Goal: Transaction & Acquisition: Obtain resource

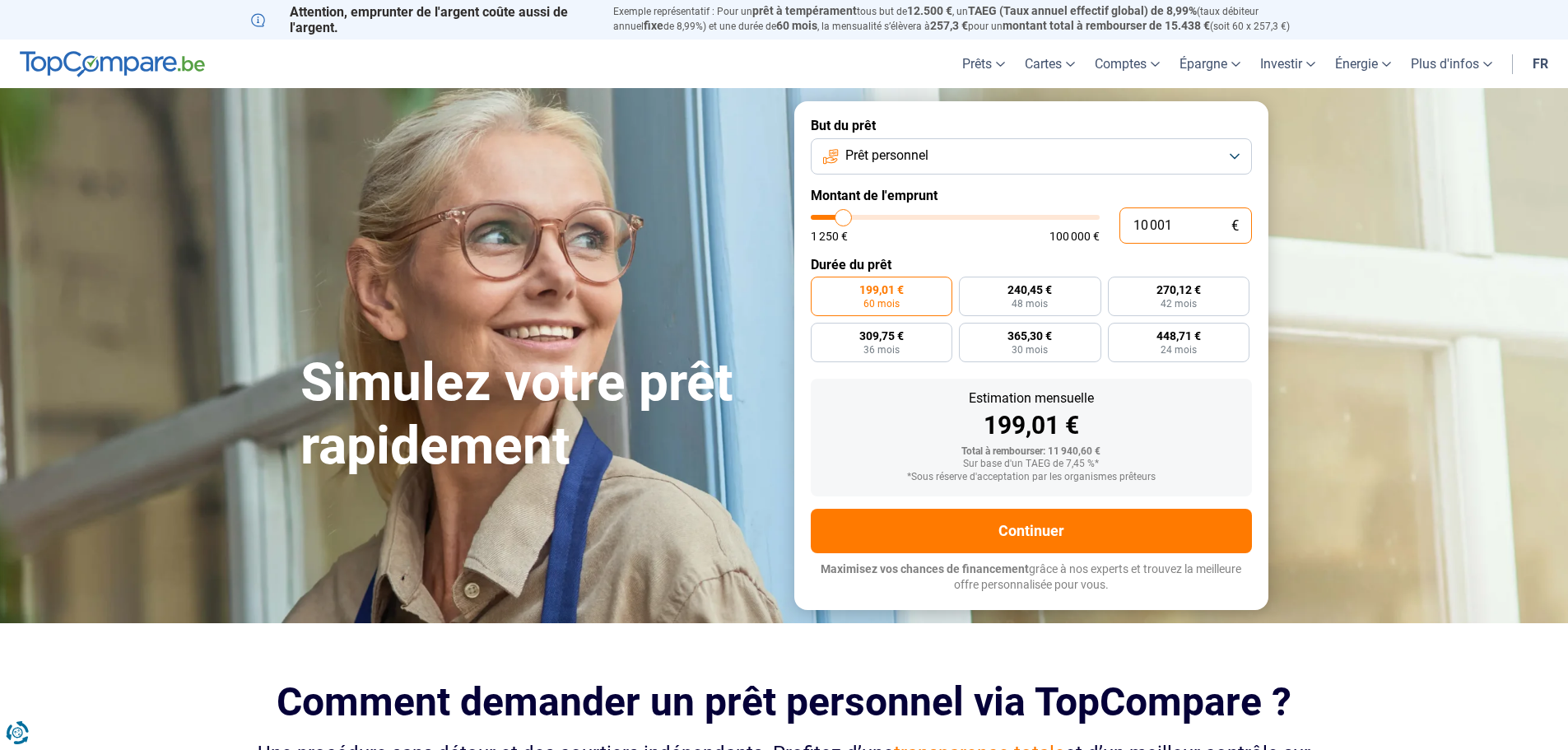
click at [1135, 224] on input "10 001" at bounding box center [1186, 226] width 132 height 36
type input "1"
type input "1250"
type input "19"
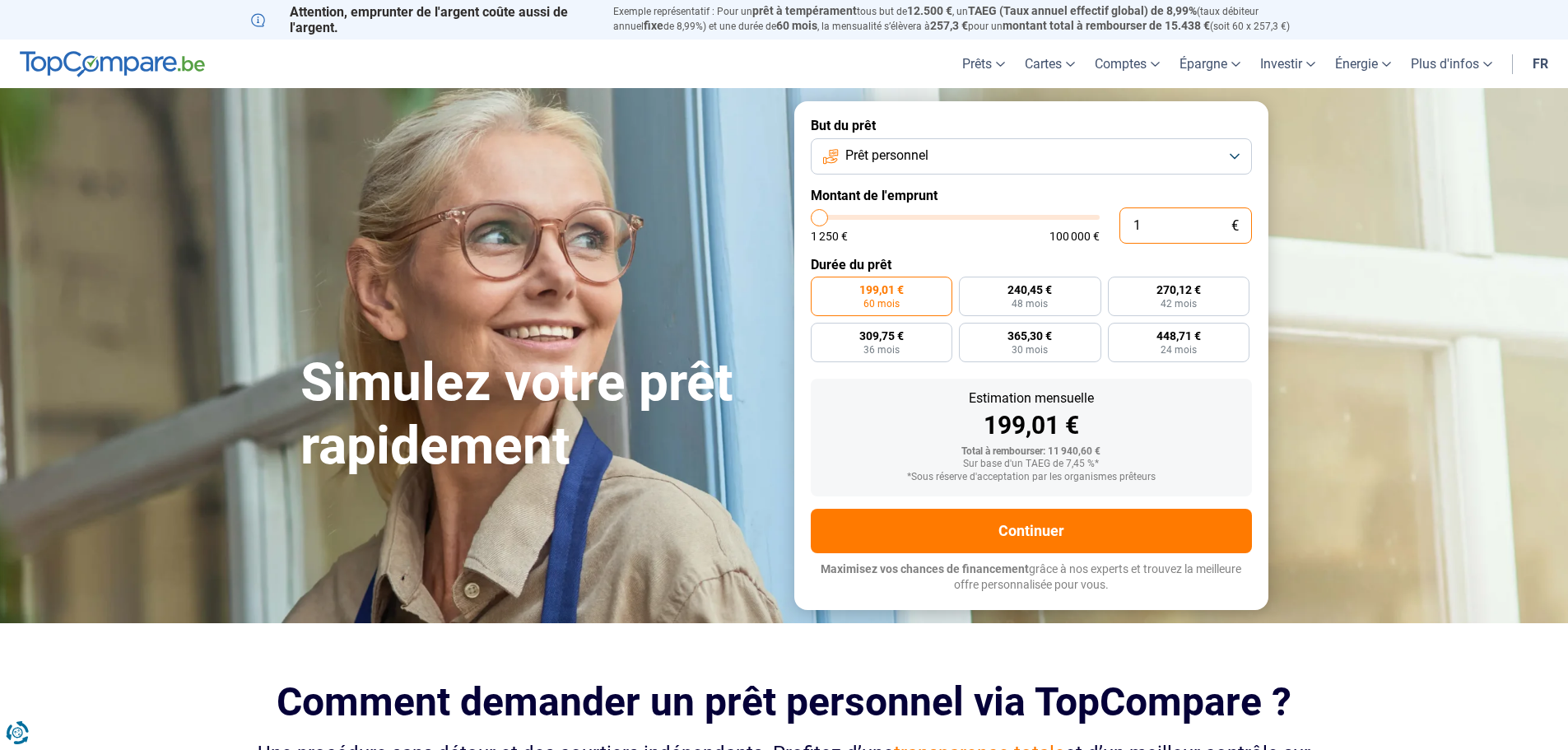
type input "1250"
type input "190"
type input "1250"
type input "1 900"
type input "2000"
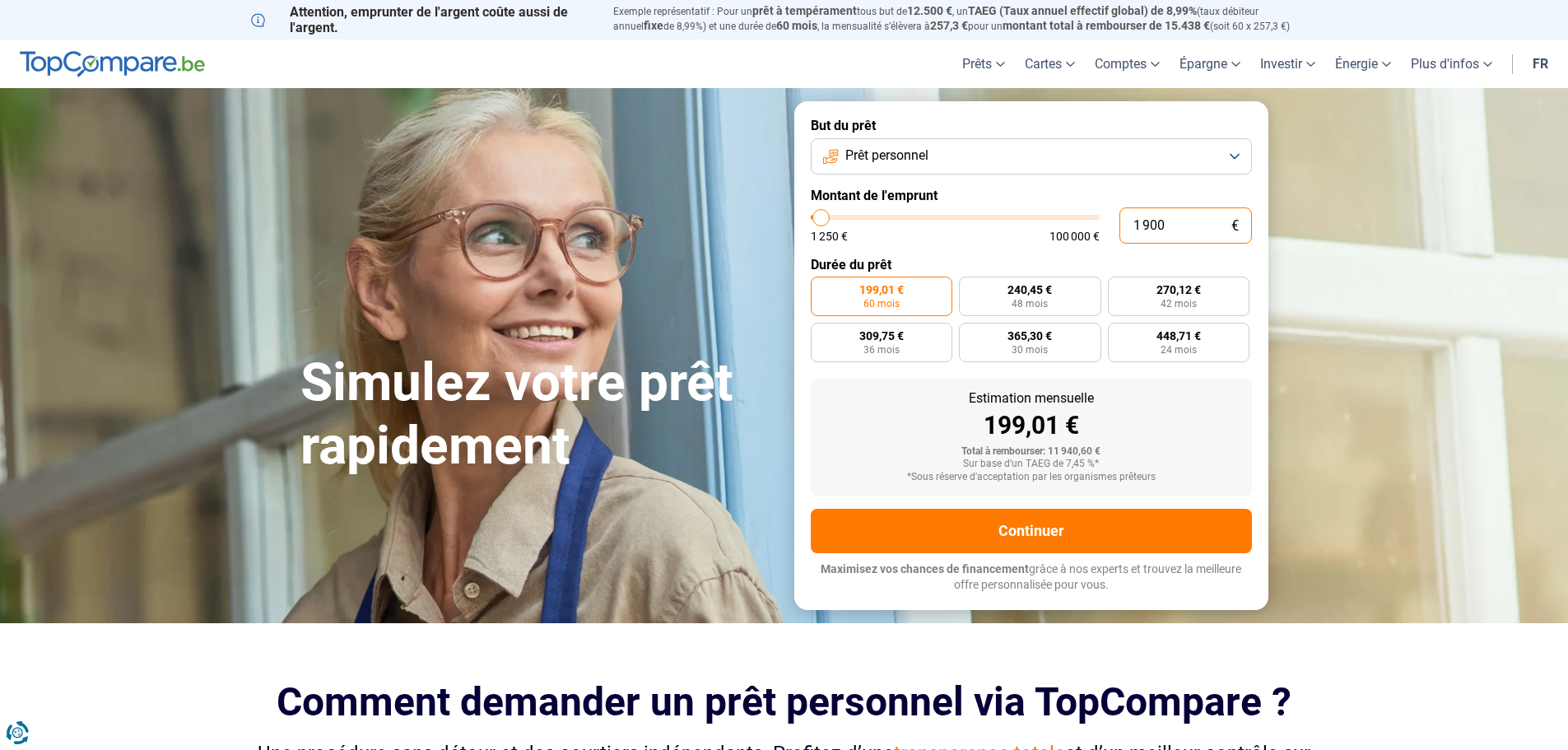
type input "19 000"
type input "19000"
radio input "false"
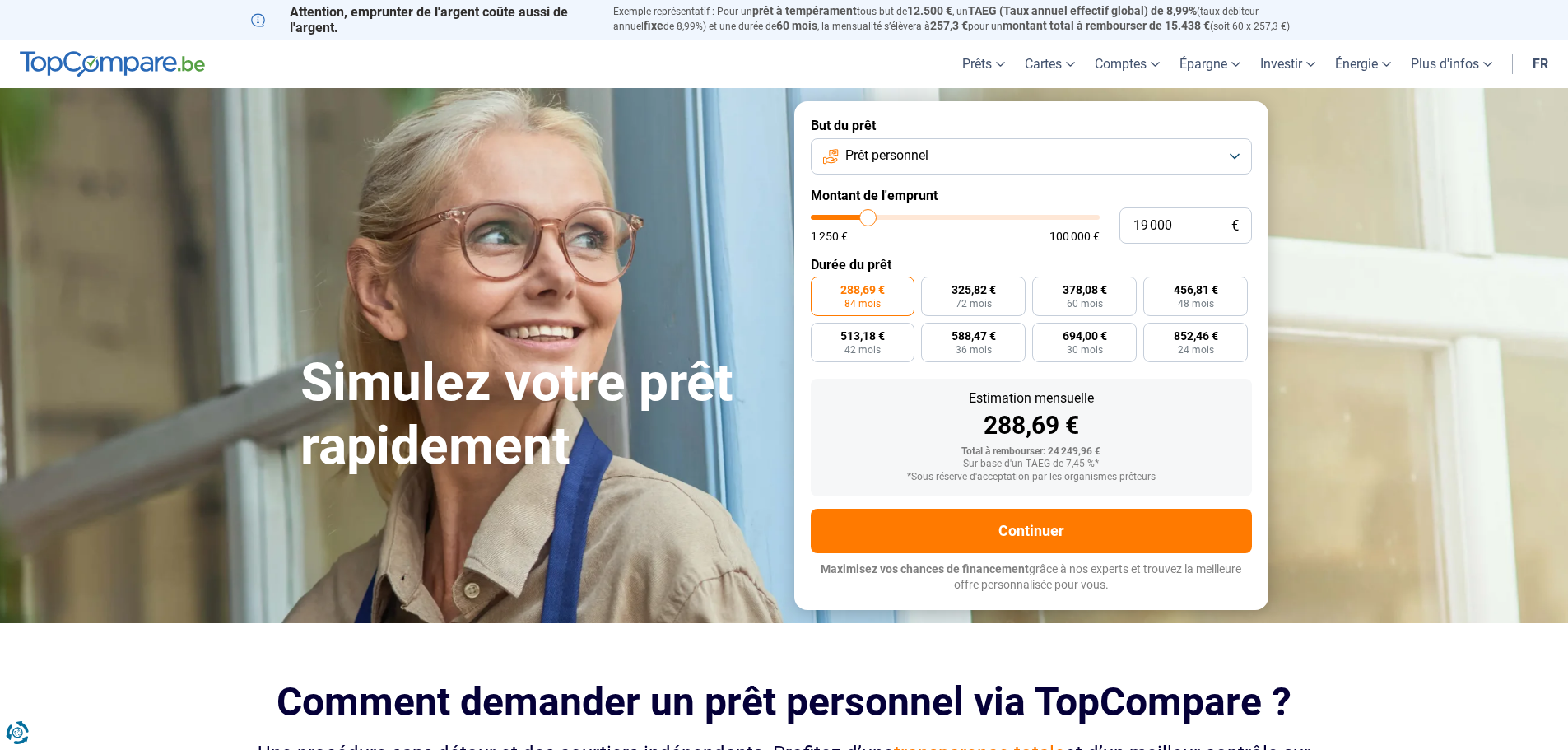
click at [1104, 164] on button "Prêt personnel" at bounding box center [1031, 156] width 441 height 36
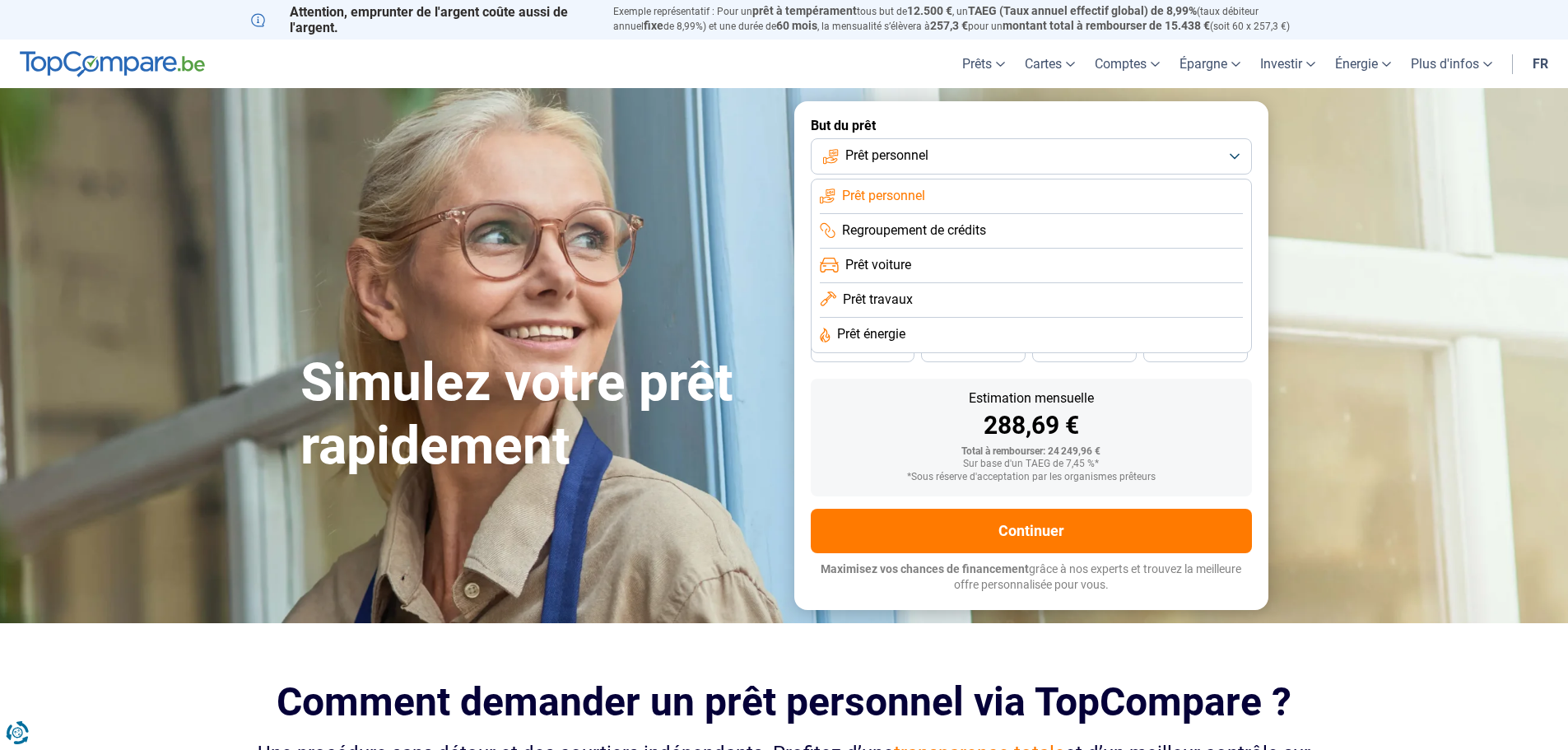
click at [909, 267] on span "Prêt voiture" at bounding box center [879, 264] width 66 height 18
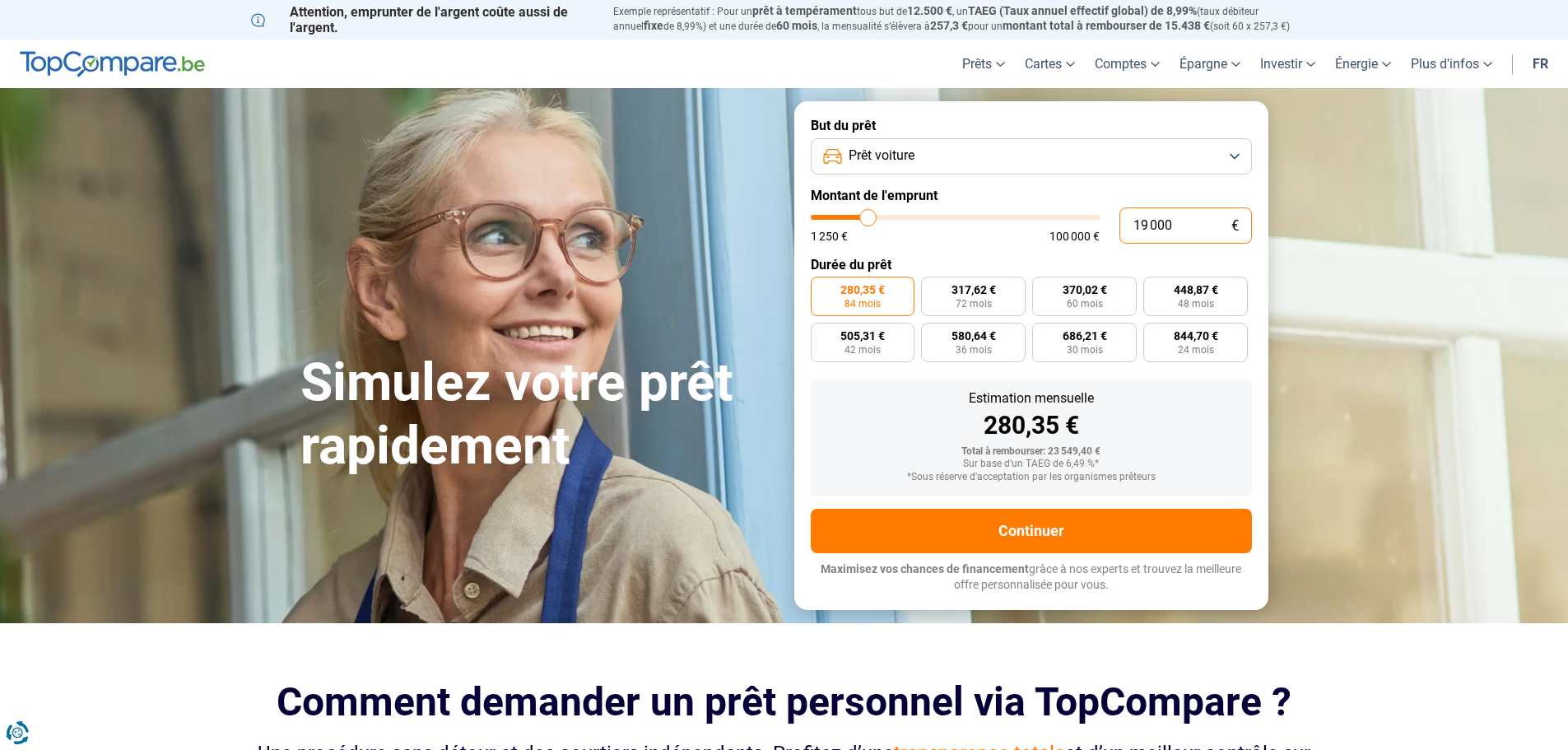
click at [1139, 222] on input "19 000" at bounding box center [1186, 226] width 132 height 36
type input "1"
type input "1250"
type input "18"
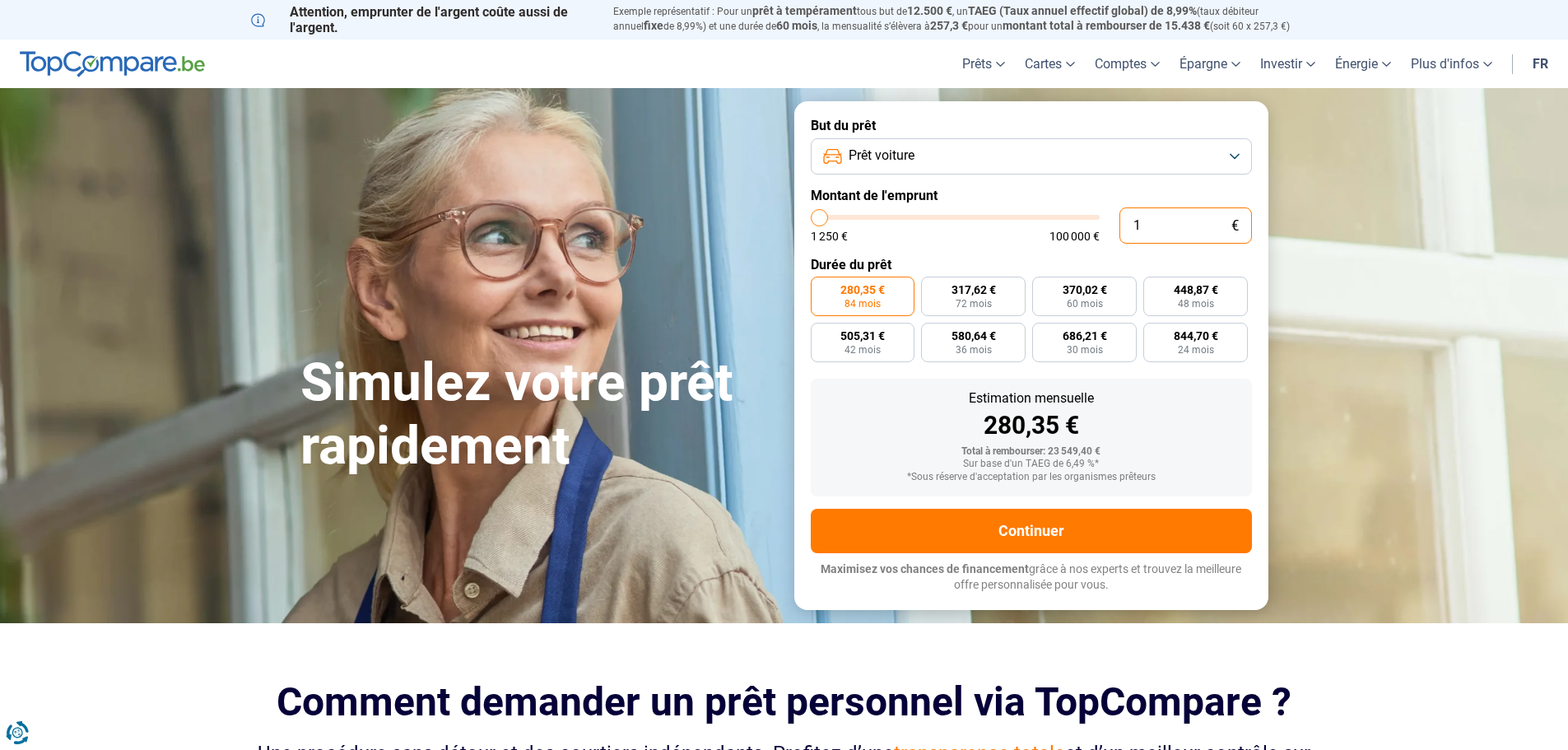
type input "1250"
type input "180"
type input "1250"
type input "1 800"
type input "1750"
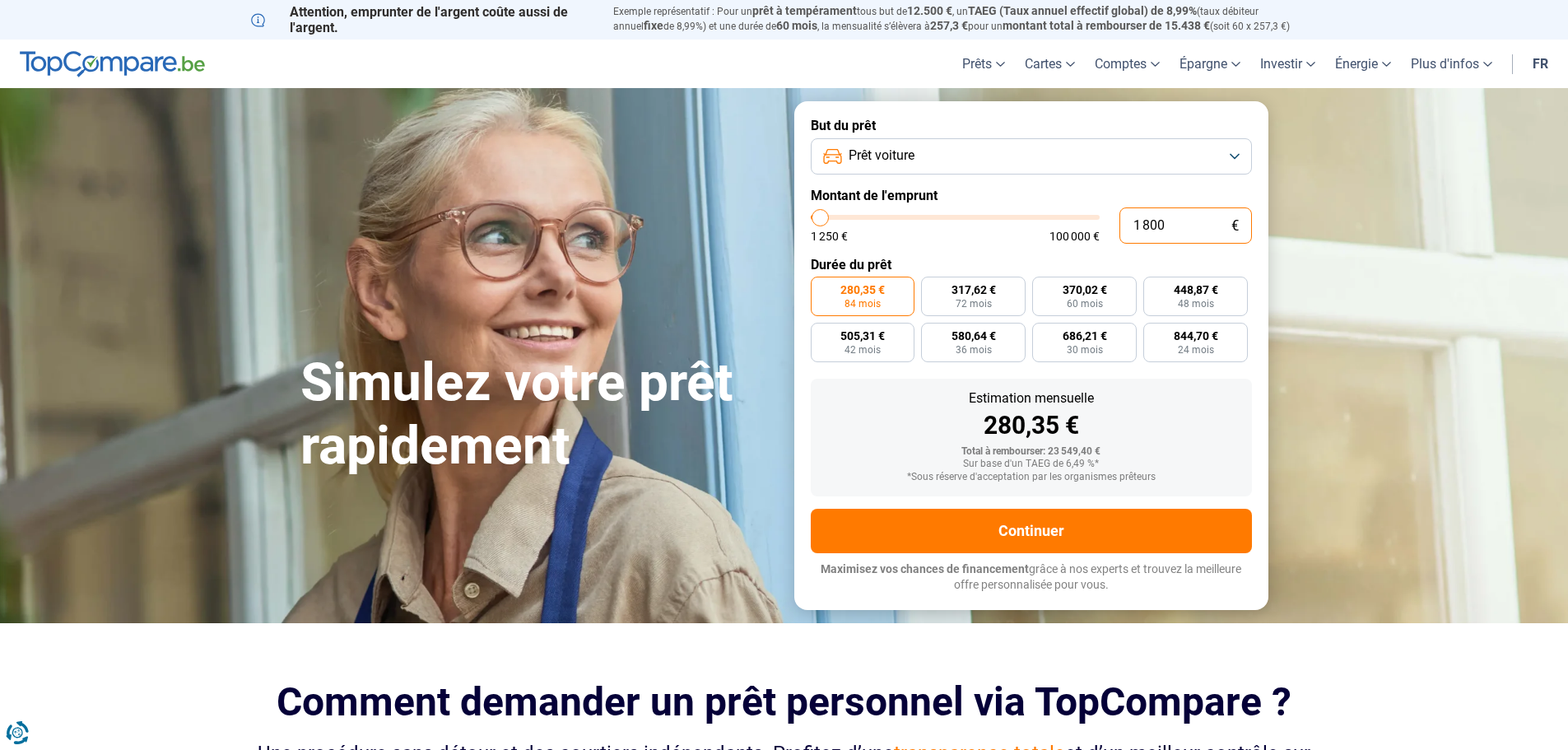
type input "18 000"
type input "18000"
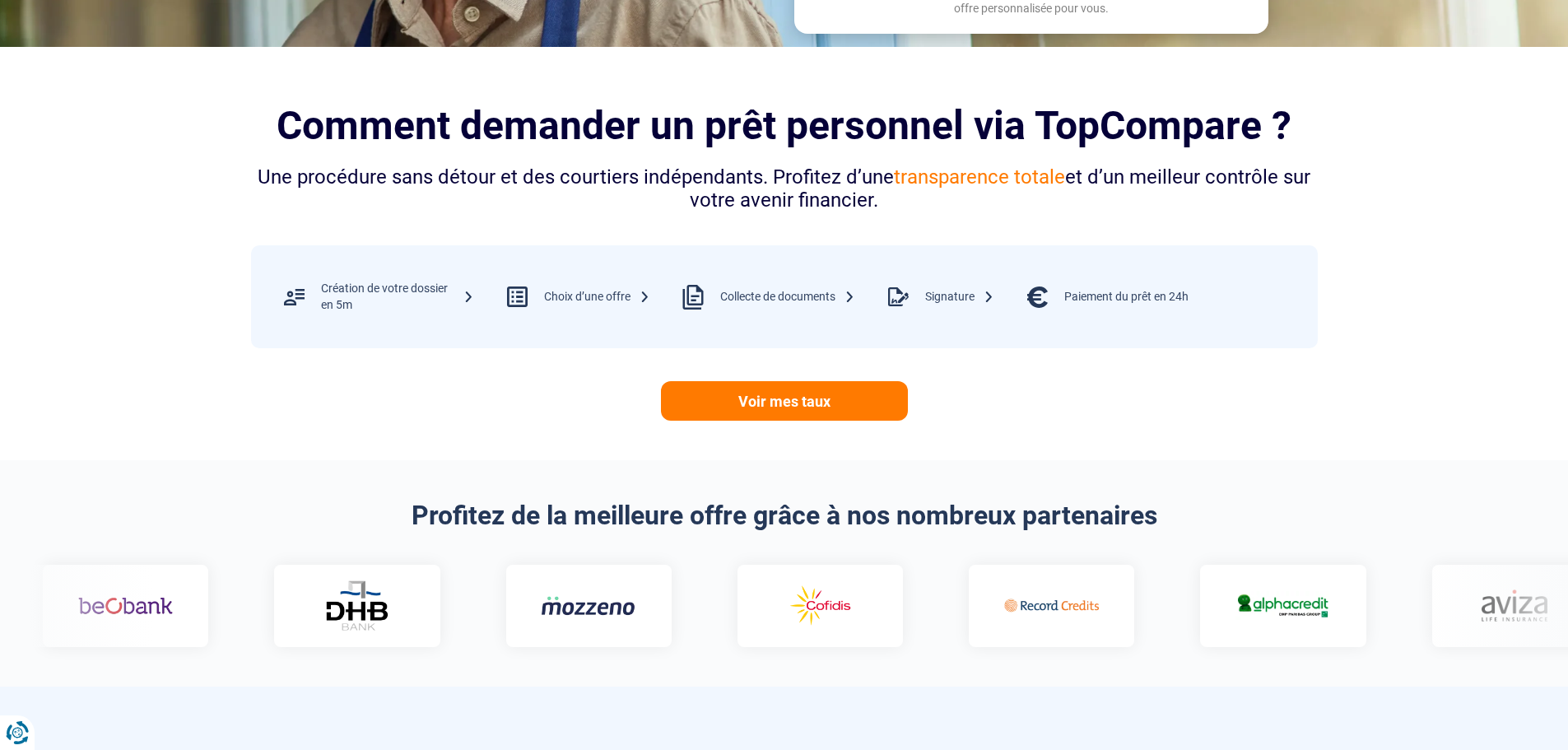
scroll to position [330, 0]
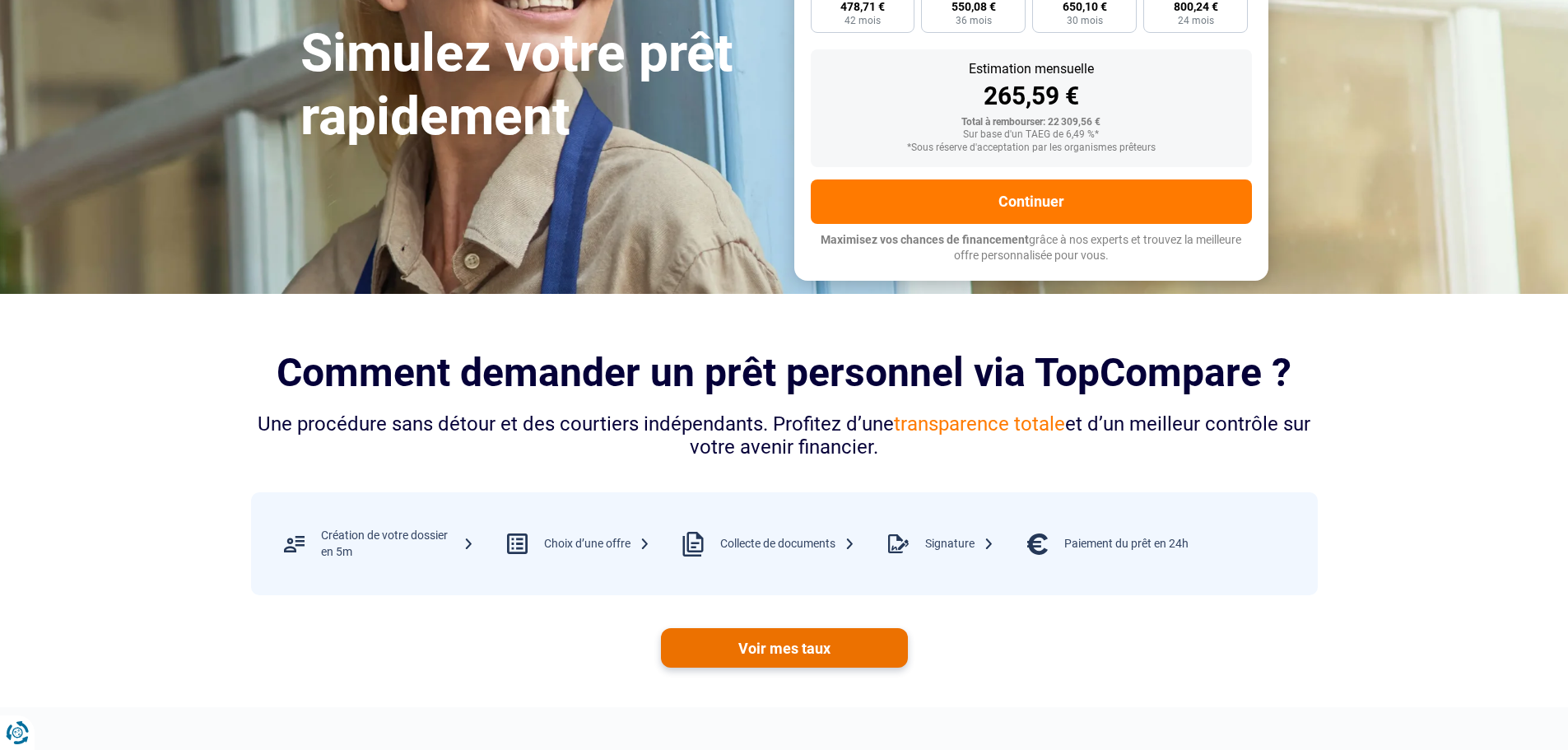
type input "18 000"
click at [776, 631] on link "Voir mes taux" at bounding box center [784, 648] width 247 height 40
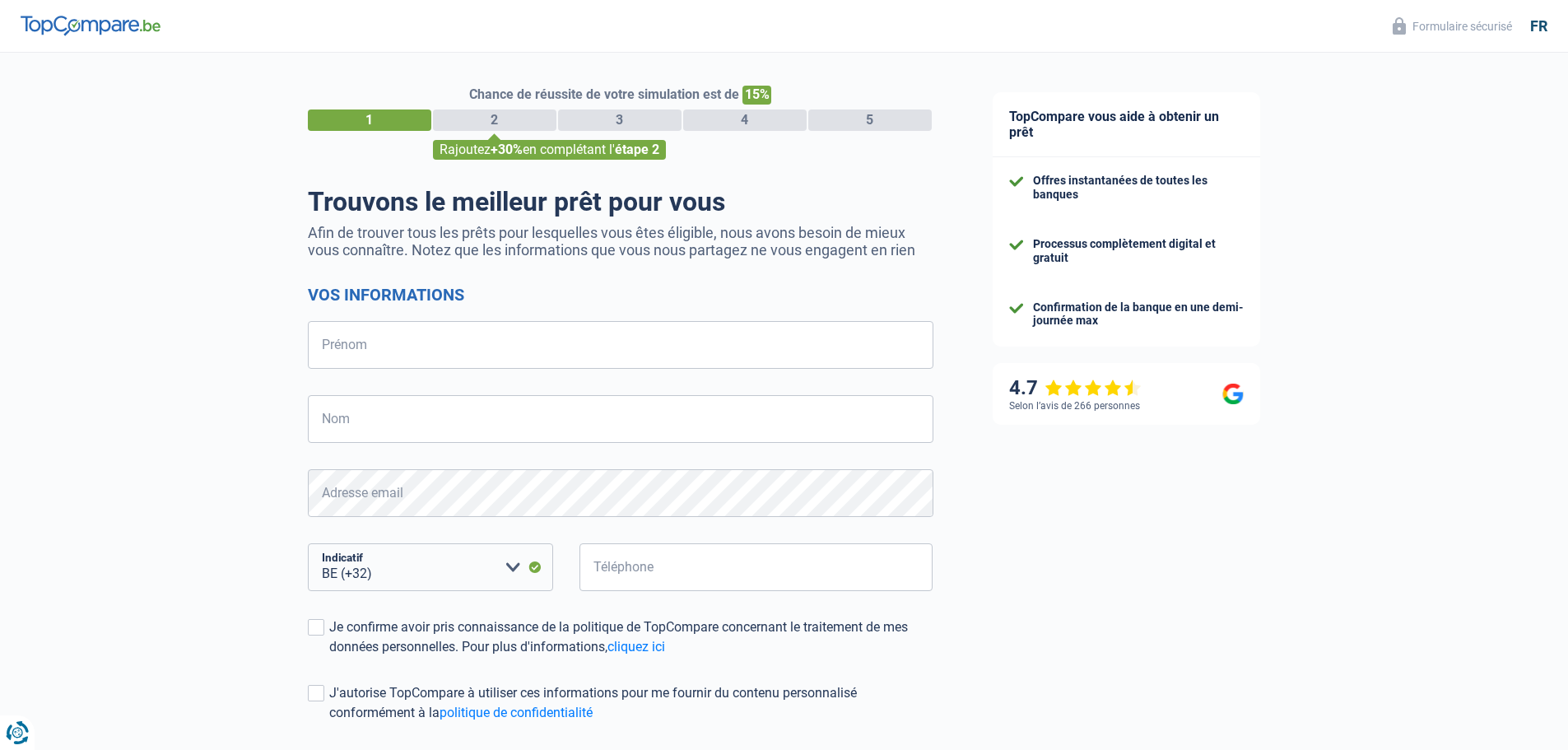
select select "32"
